Goal: Find specific page/section: Find specific page/section

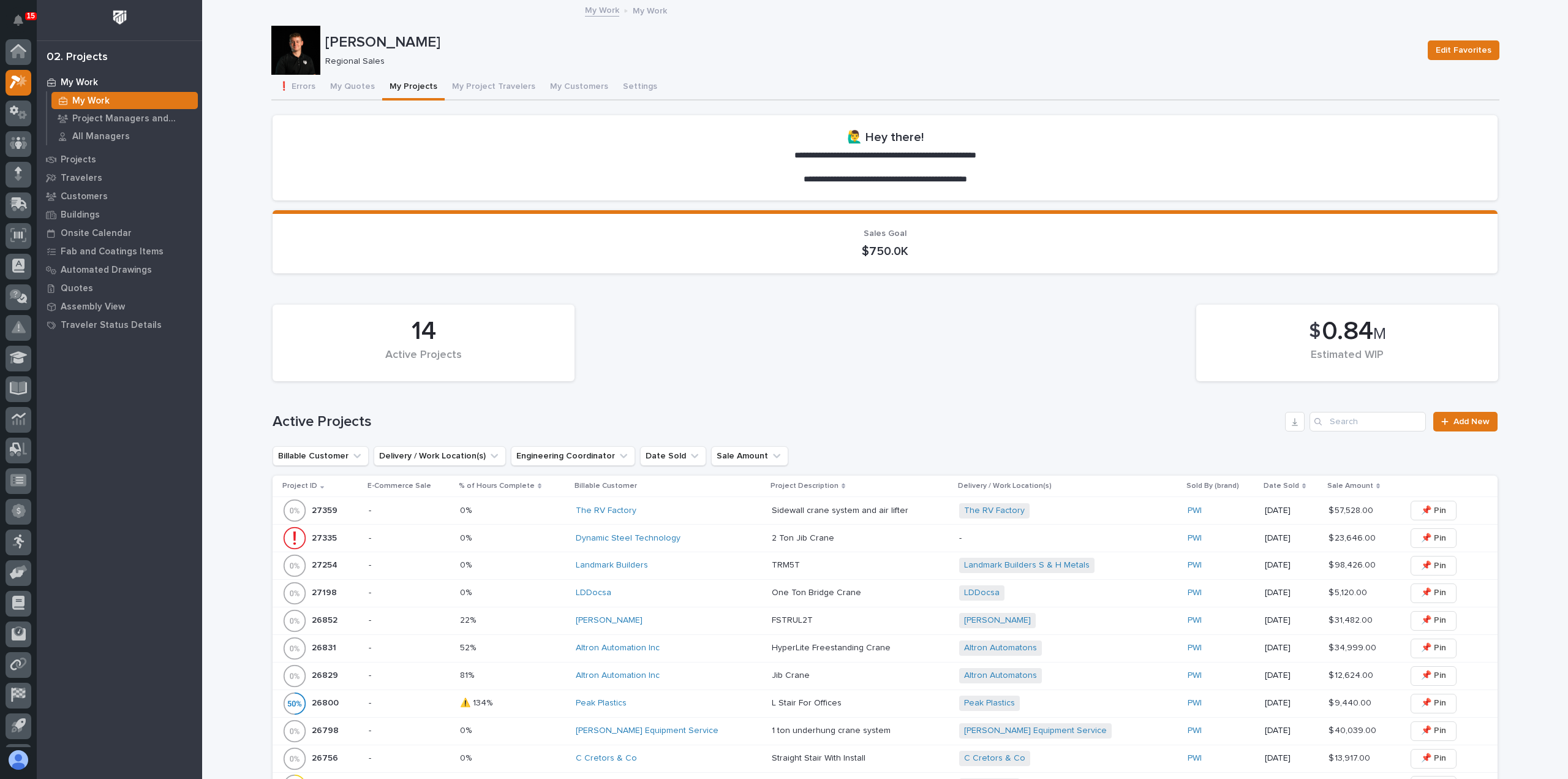
click at [356, 87] on button "My Quotes" at bounding box center [352, 87] width 60 height 26
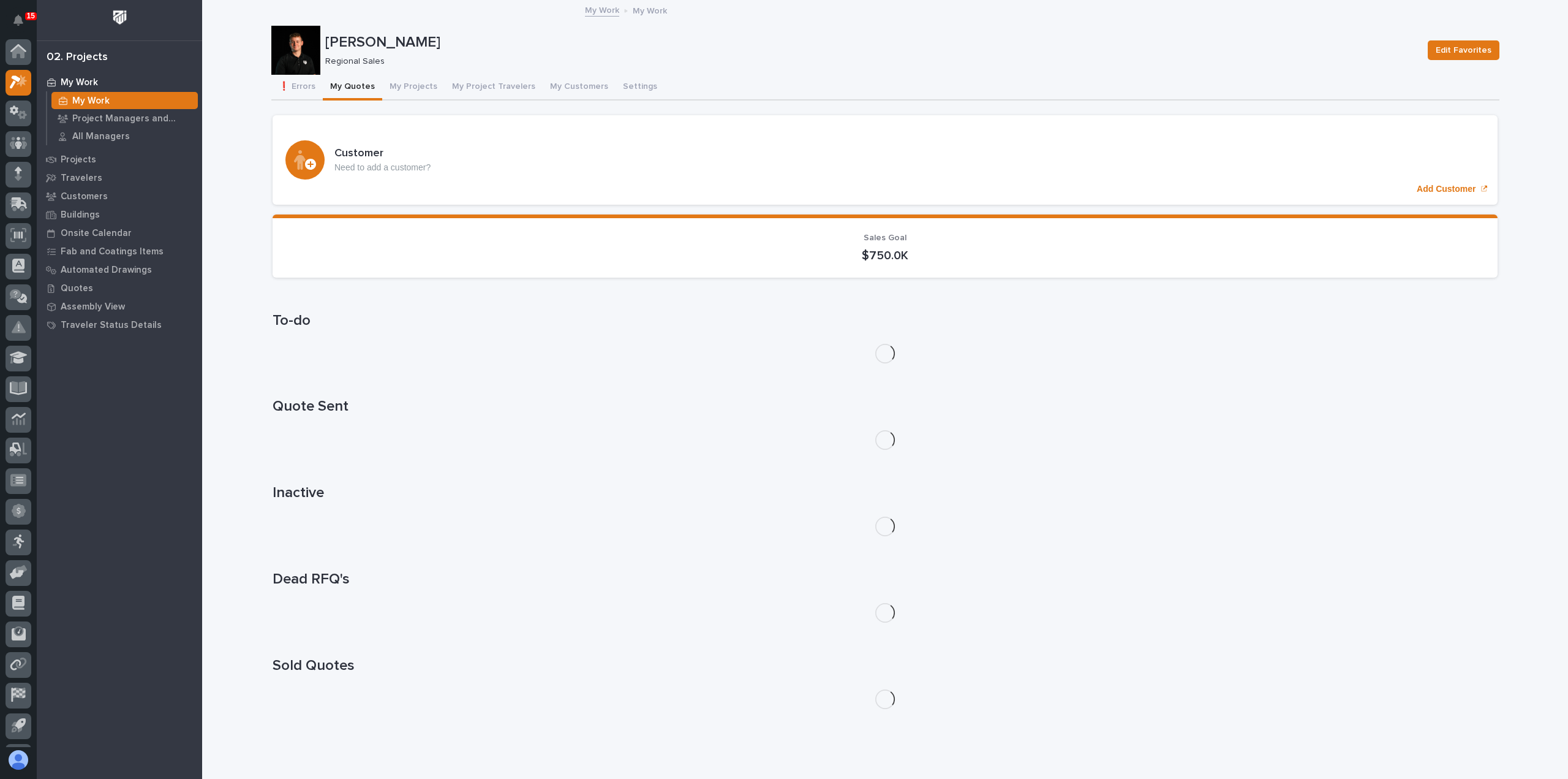
scroll to position [27, 0]
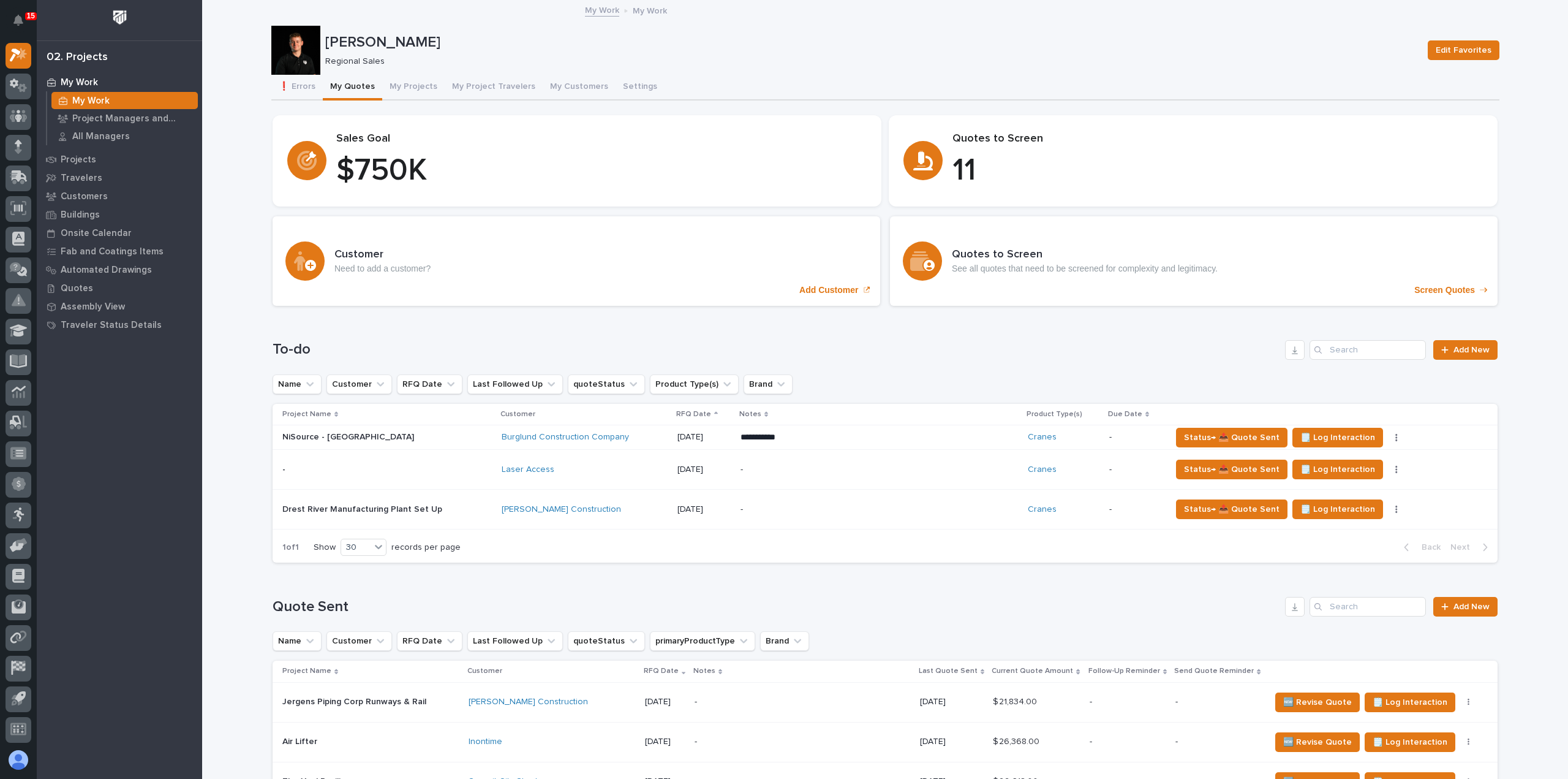
click at [1020, 155] on p "11" at bounding box center [1217, 171] width 530 height 37
click at [952, 168] on p "11" at bounding box center [1217, 171] width 530 height 37
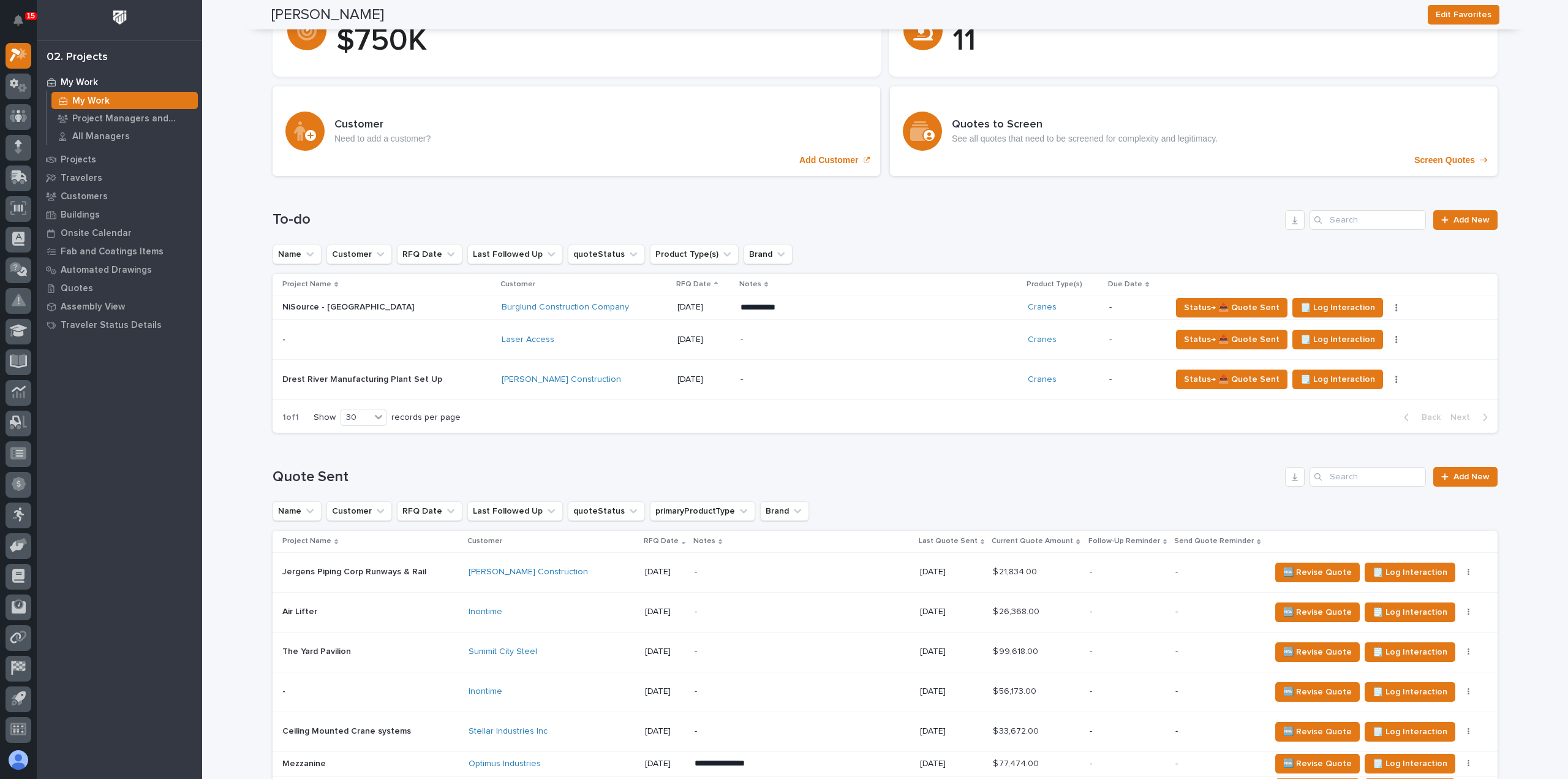
scroll to position [0, 0]
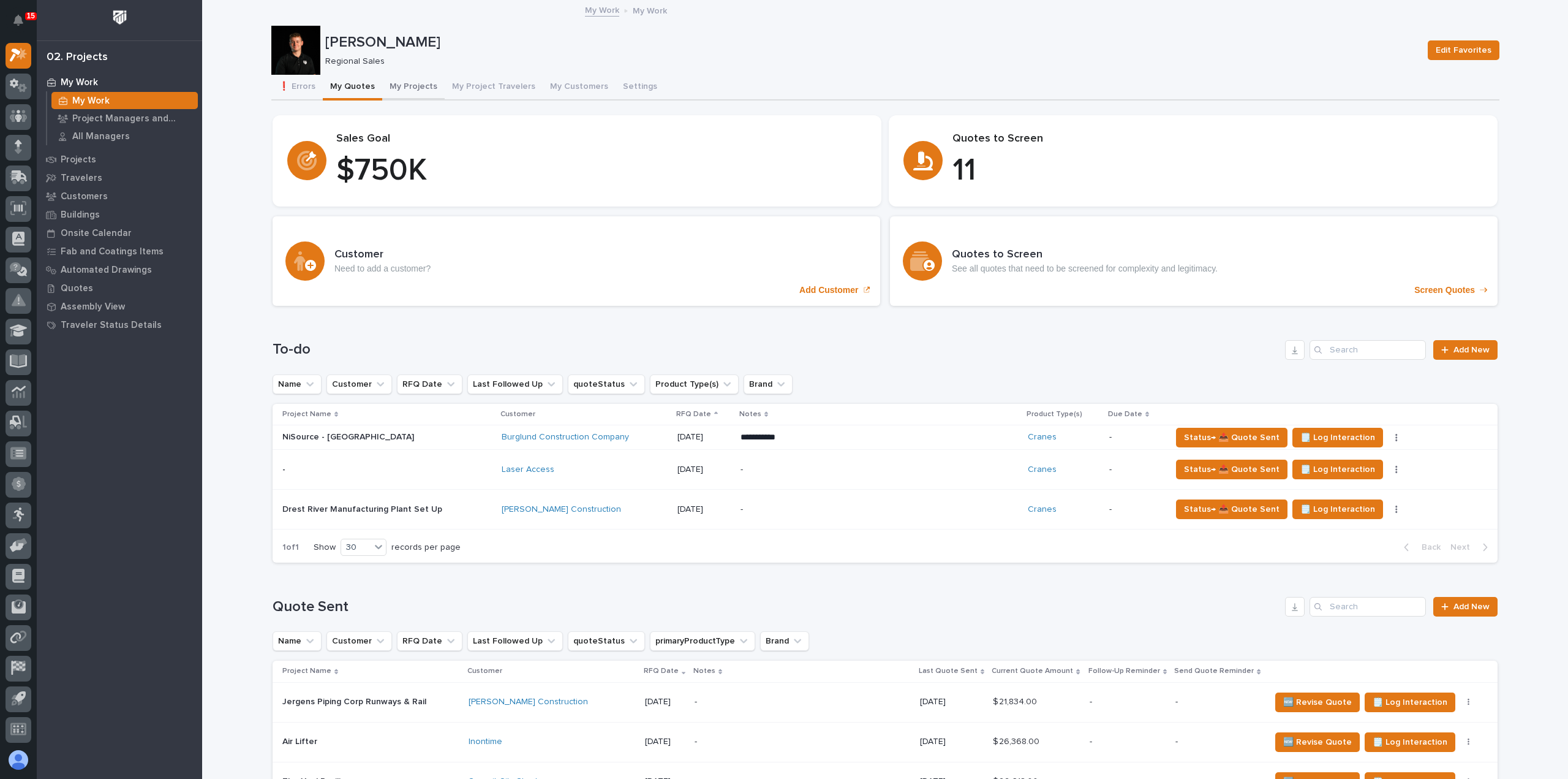
click at [405, 87] on button "My Projects" at bounding box center [413, 87] width 63 height 26
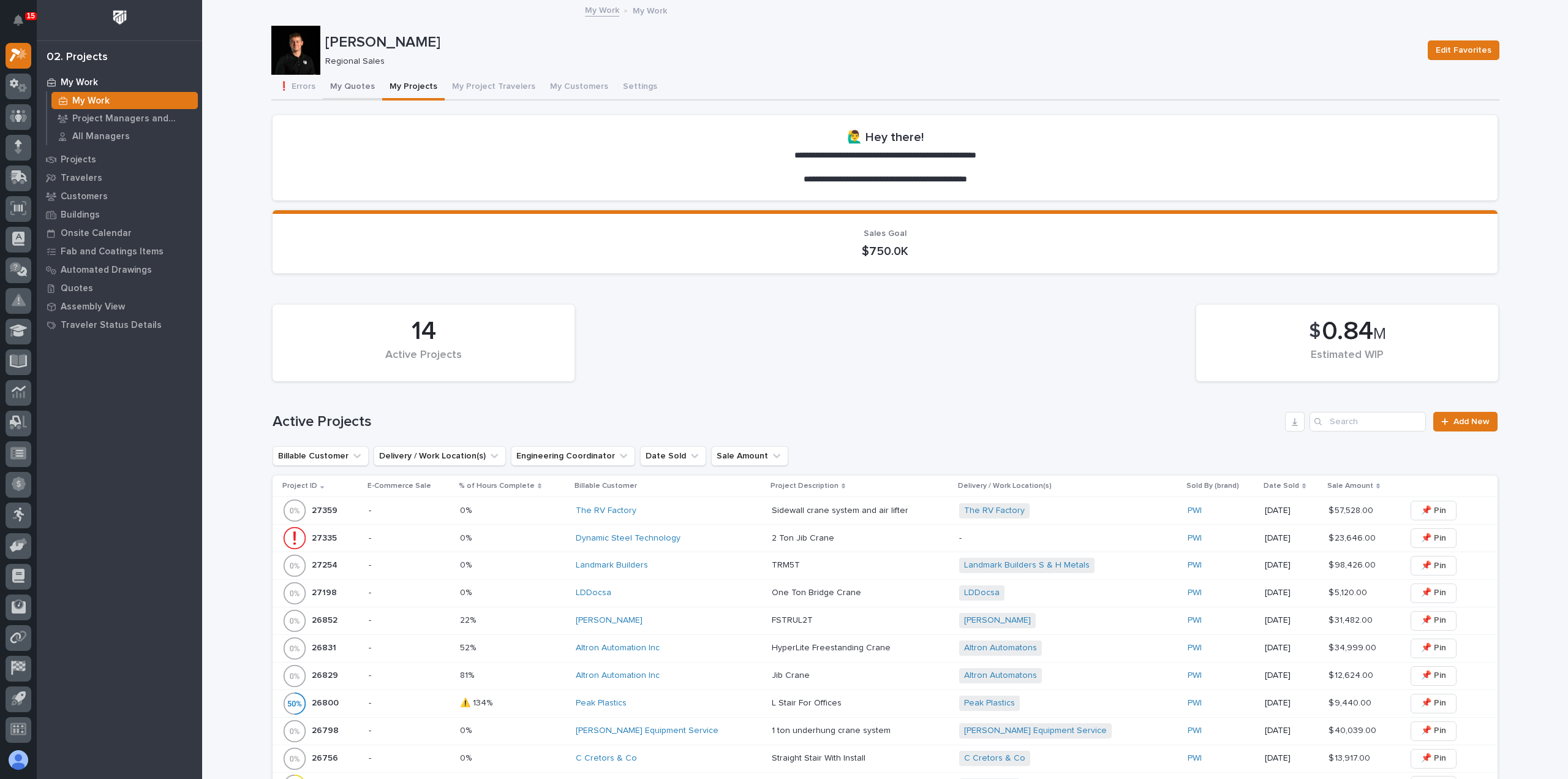
click at [333, 87] on button "My Quotes" at bounding box center [352, 87] width 60 height 26
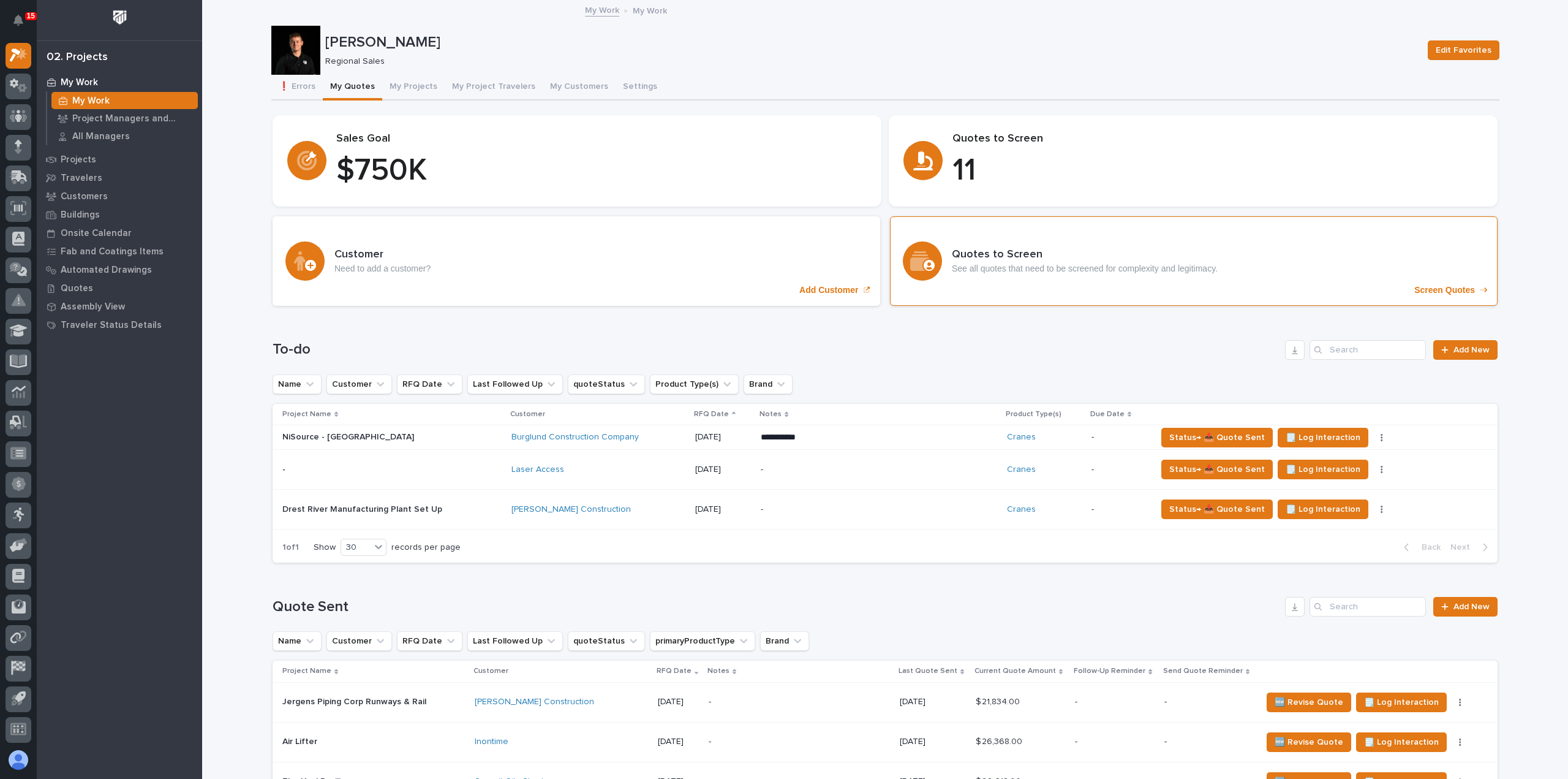
click at [1001, 259] on h3 "Quotes to Screen" at bounding box center [1085, 254] width 266 height 13
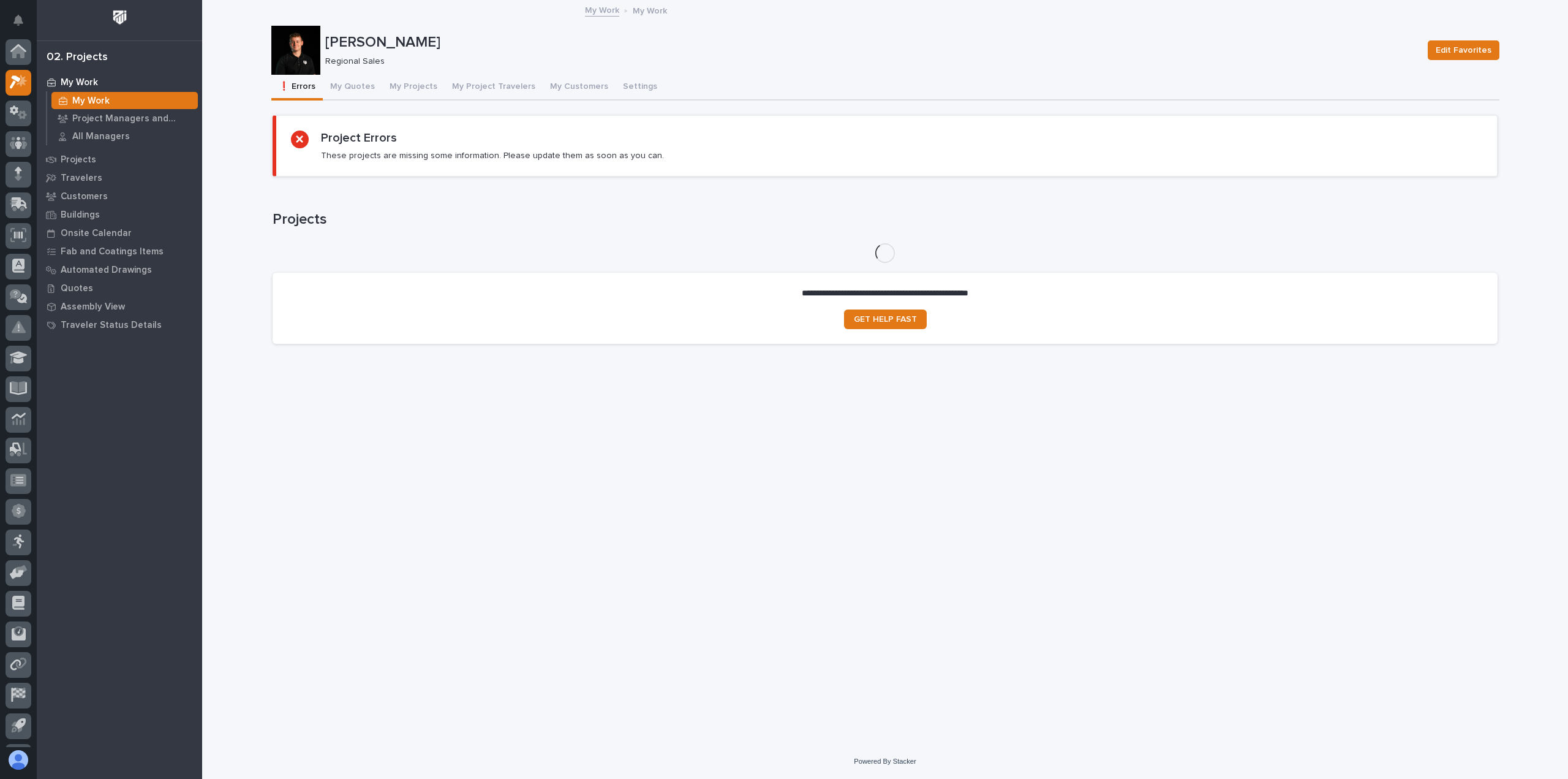
scroll to position [27, 0]
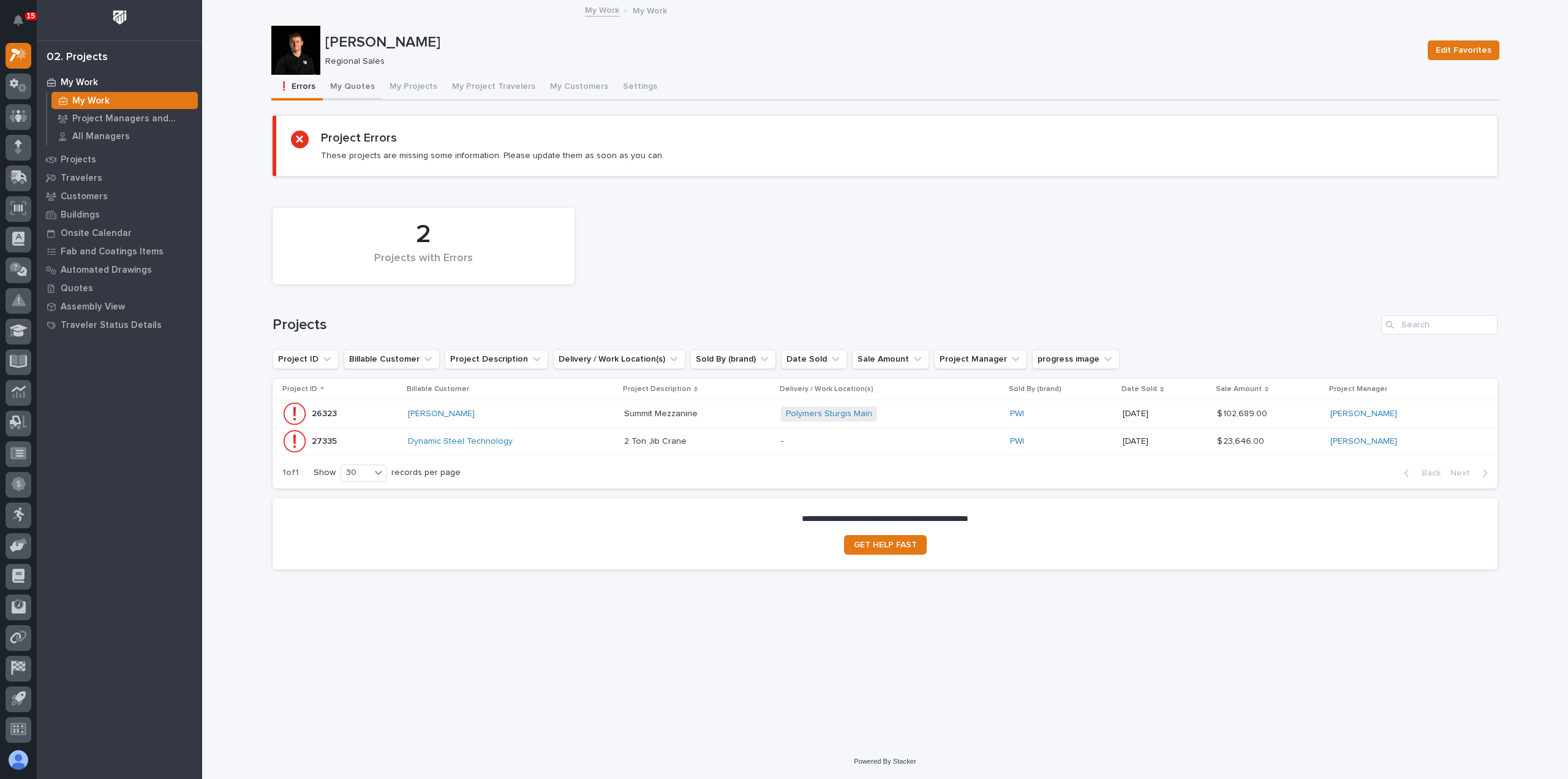
click at [351, 80] on button "My Quotes" at bounding box center [352, 87] width 60 height 26
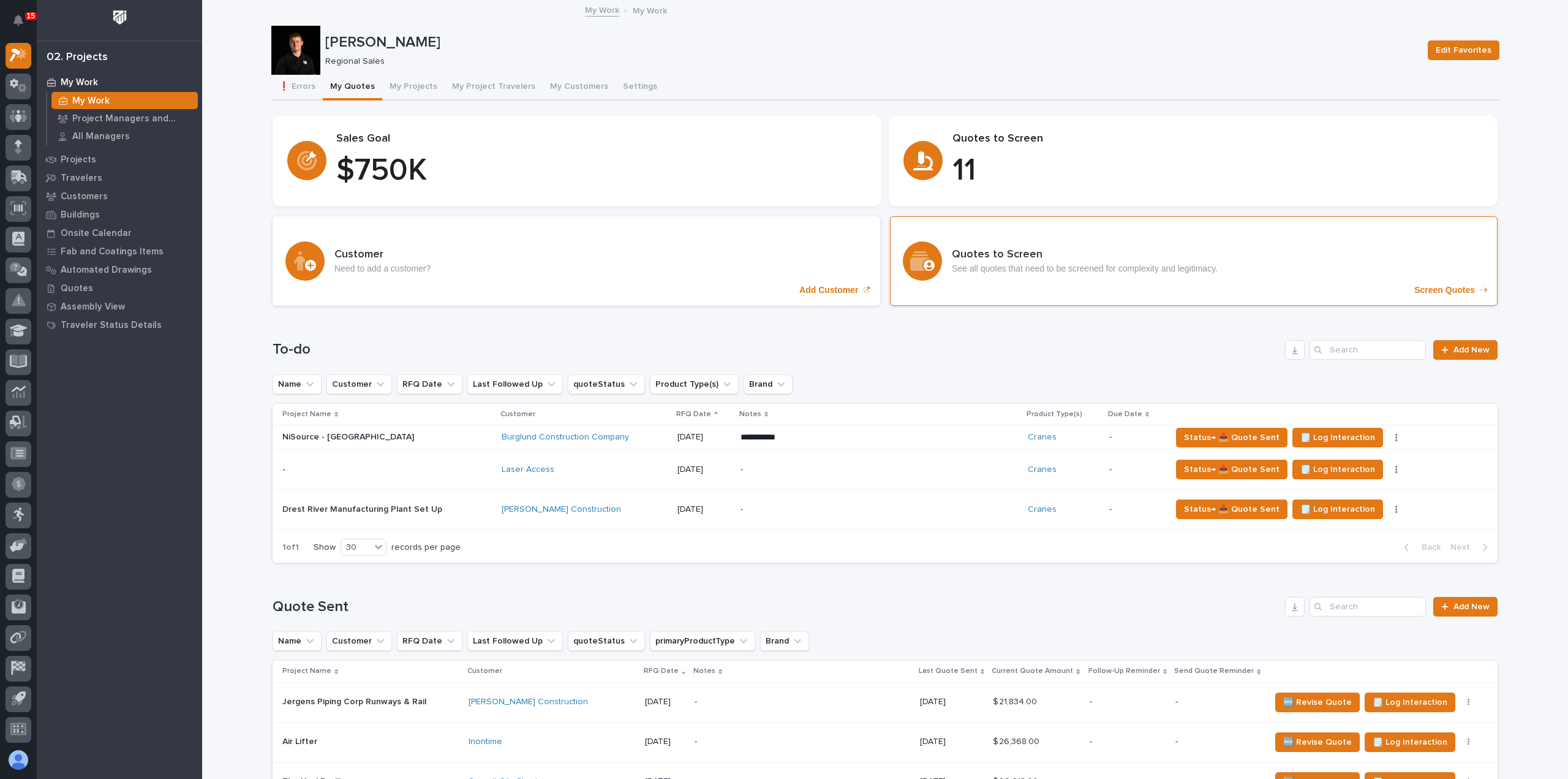
click at [1458, 288] on p "Screen Quotes" at bounding box center [1444, 290] width 61 height 11
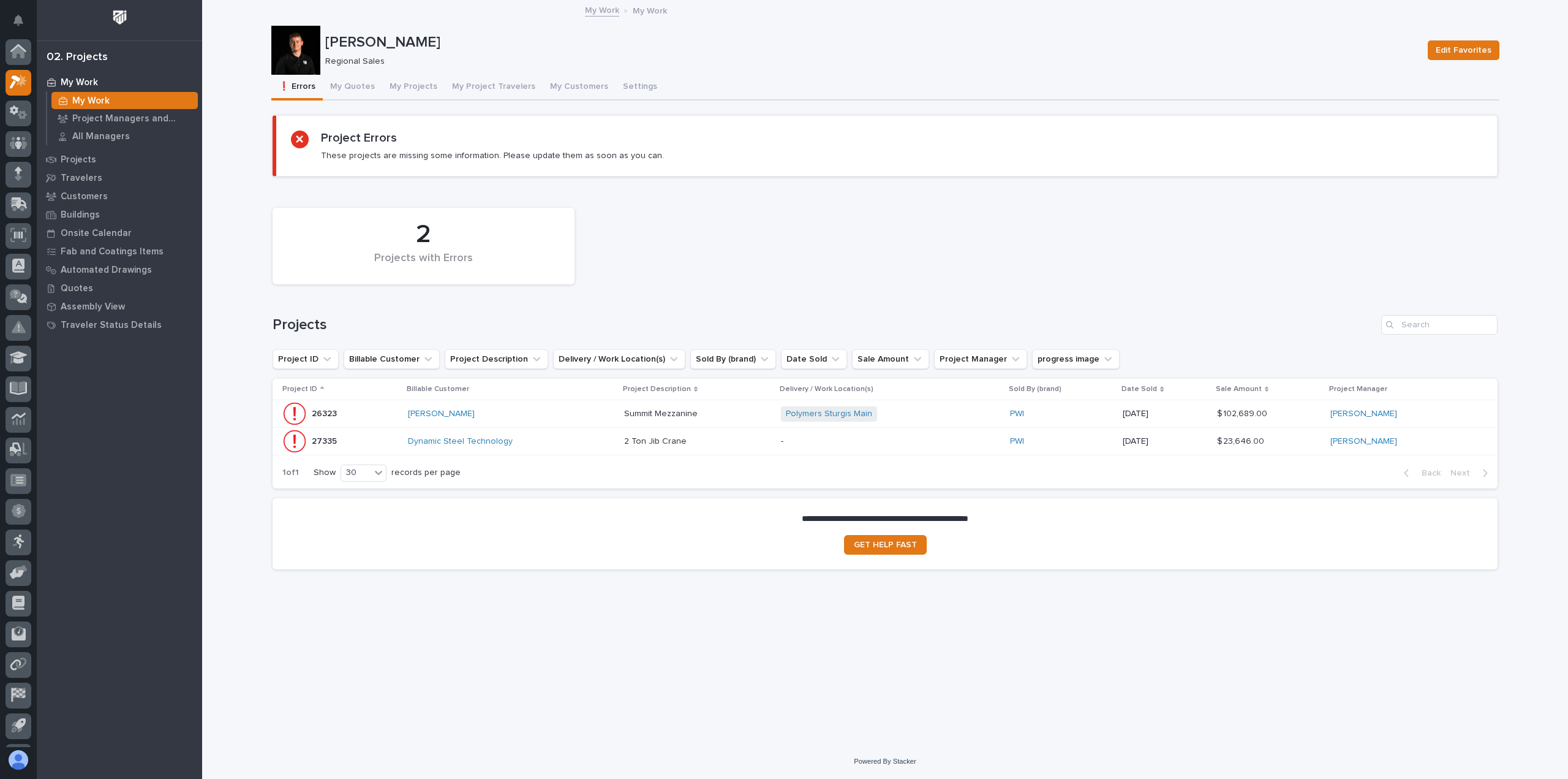
scroll to position [27, 0]
